Goal: Find contact information: Find contact information

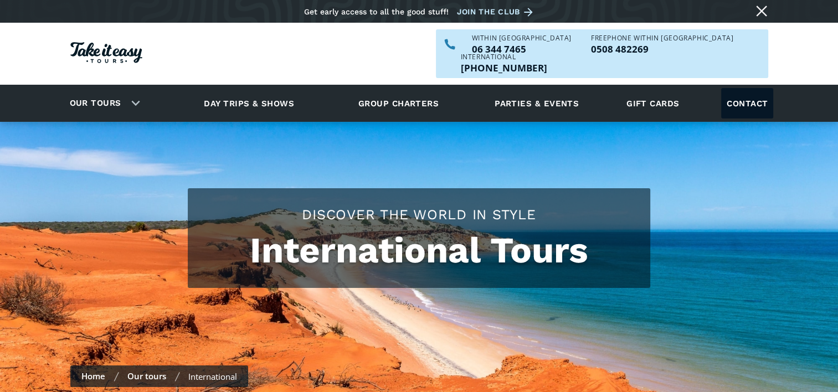
click at [753, 88] on link "Contact" at bounding box center [748, 103] width 52 height 30
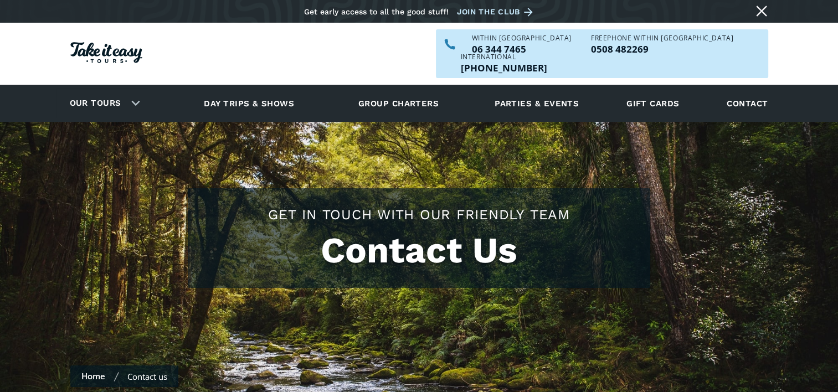
click at [128, 90] on link "Our tours" at bounding box center [96, 103] width 68 height 26
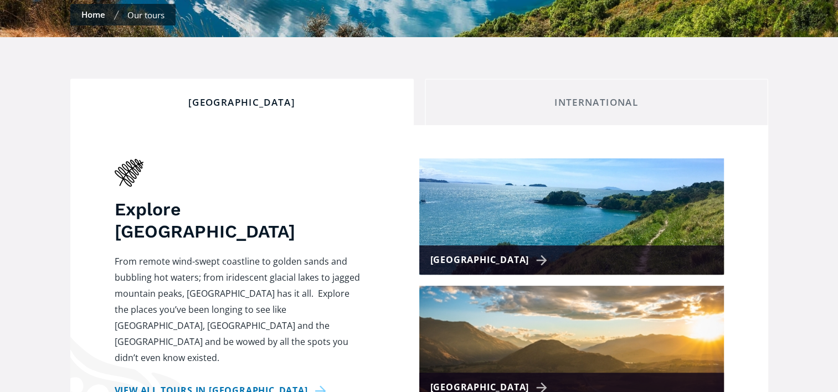
scroll to position [377, 0]
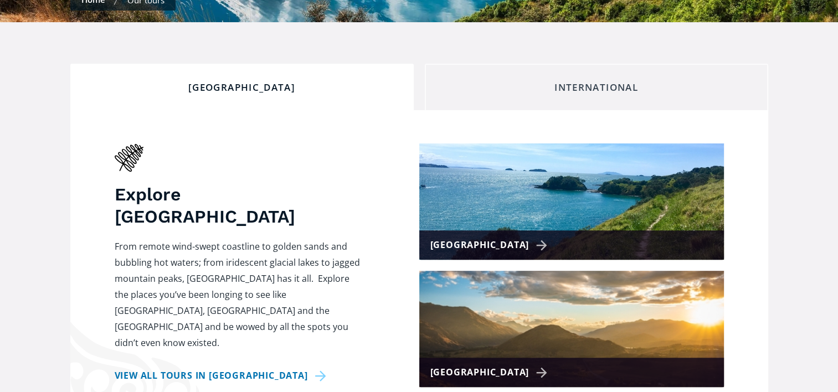
click at [607, 81] on div "International" at bounding box center [596, 87] width 325 height 12
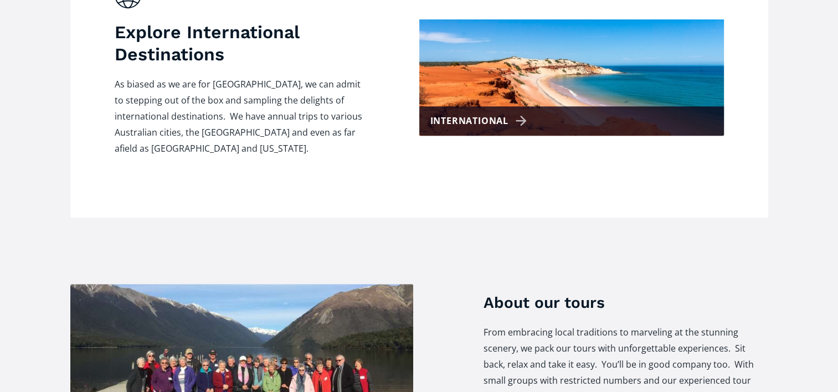
scroll to position [543, 0]
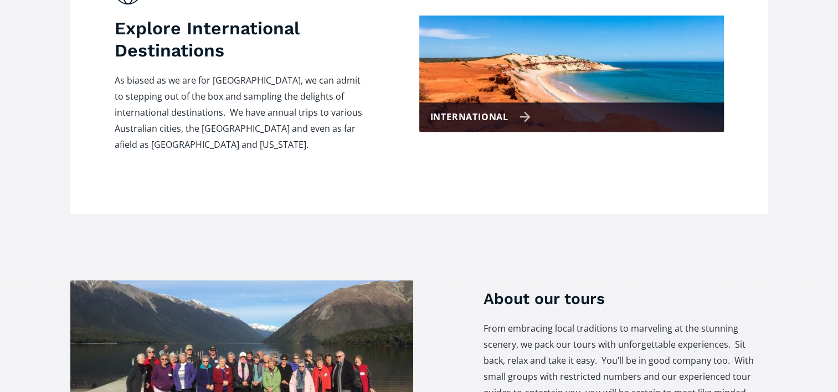
click at [494, 109] on div "International" at bounding box center [481, 117] width 100 height 16
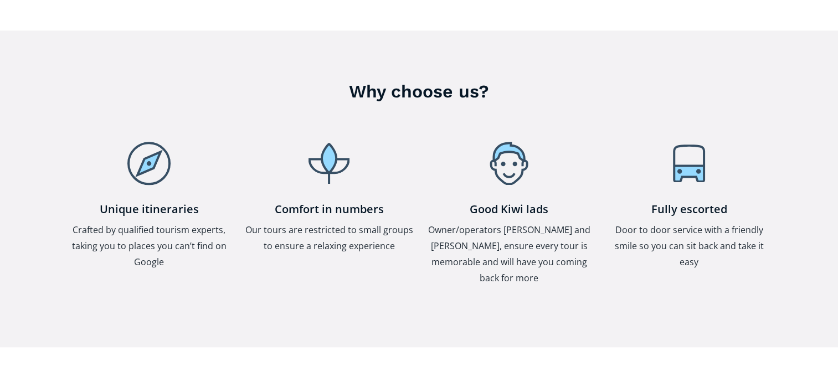
scroll to position [1196, 0]
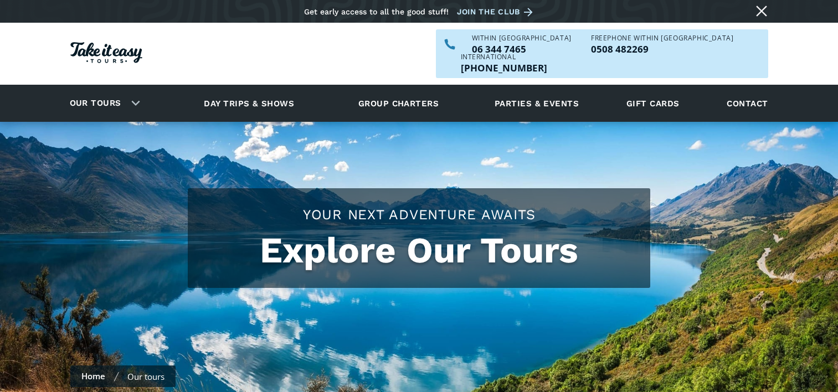
scroll to position [567, 0]
